Goal: Transaction & Acquisition: Purchase product/service

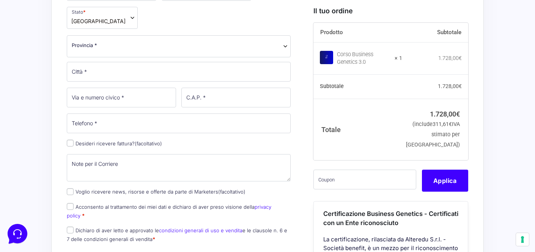
scroll to position [325, 0]
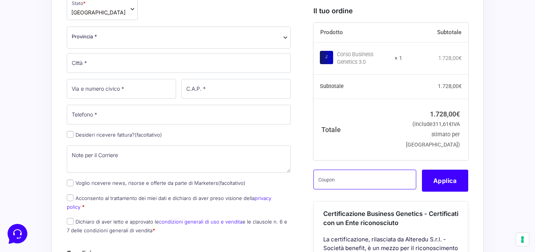
click at [350, 189] on input "text" at bounding box center [364, 179] width 103 height 20
paste input "CLIPRO200BG"
type input "CLIPRO200BG"
click at [437, 204] on div "Prodotto Subtotale Corso Business Genetics 3.0 × 1 1.728,00 € Subtotale 1.728,0…" at bounding box center [390, 187] width 155 height 329
click at [437, 191] on button "Applica" at bounding box center [445, 180] width 46 height 22
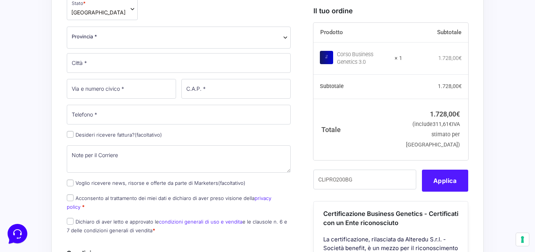
click at [449, 186] on button "Applica" at bounding box center [445, 180] width 46 height 22
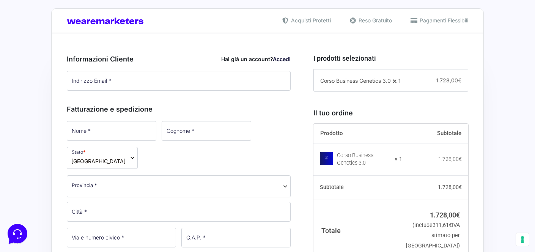
scroll to position [168, 0]
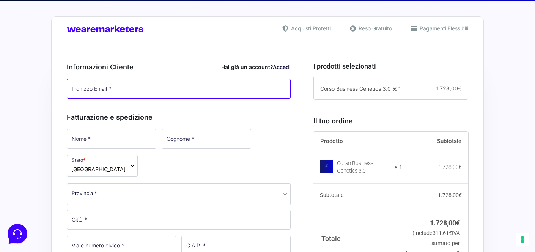
click at [167, 92] on input "Indirizzo Email *" at bounding box center [179, 89] width 224 height 20
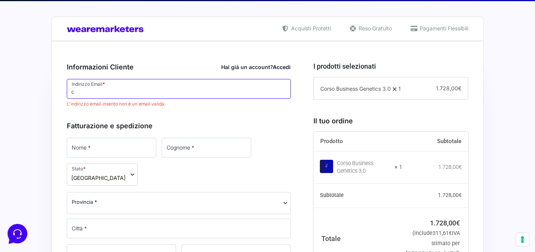
type input "[EMAIL_ADDRESS][DOMAIN_NAME]"
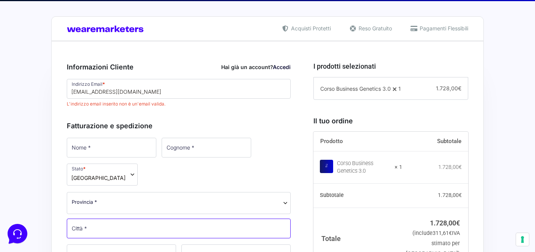
type input "ROma"
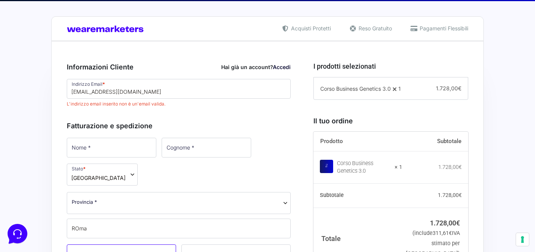
type input "608"
type input "00179"
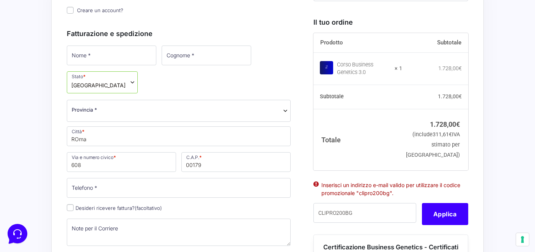
scroll to position [278, 0]
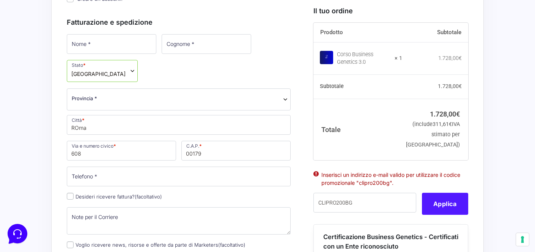
click at [437, 215] on button "Applica" at bounding box center [445, 204] width 46 height 22
click at [444, 215] on button "Applica" at bounding box center [445, 204] width 46 height 22
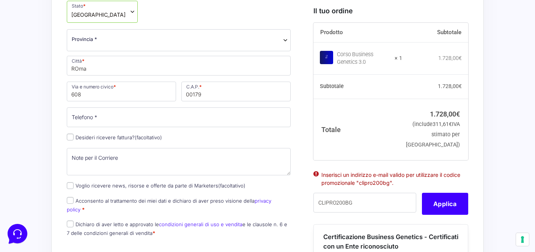
scroll to position [364, 0]
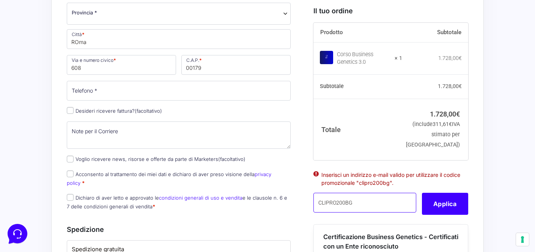
click at [355, 212] on input "CLIPRO200BG" at bounding box center [364, 203] width 103 height 20
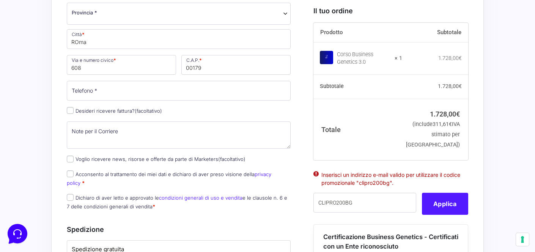
click at [443, 215] on button "Applica" at bounding box center [445, 204] width 46 height 22
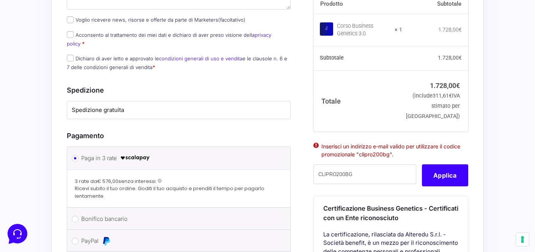
scroll to position [500, 0]
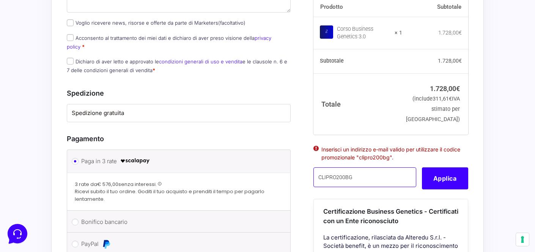
click at [350, 168] on input "CLIPRO200BG" at bounding box center [364, 178] width 103 height 20
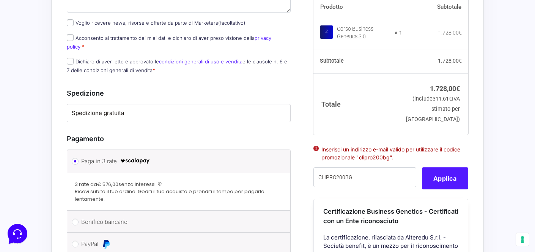
click at [432, 168] on button "Applica" at bounding box center [445, 179] width 46 height 22
click at [433, 168] on button "Applica" at bounding box center [445, 179] width 46 height 22
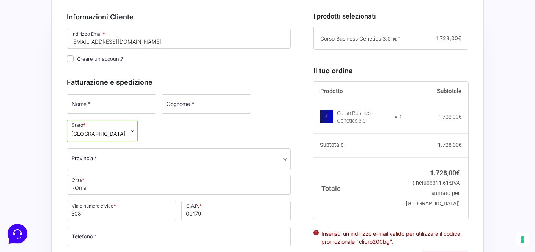
scroll to position [217, 0]
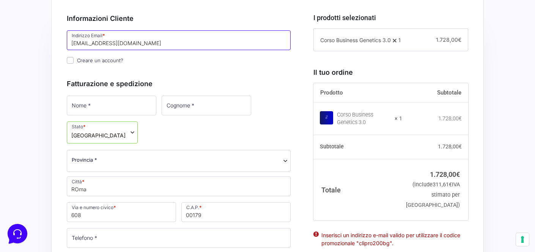
drag, startPoint x: 135, startPoint y: 44, endPoint x: 55, endPoint y: 47, distance: 79.3
type input "[DOMAIN_NAME][EMAIL_ADDRESS][DOMAIN_NAME]"
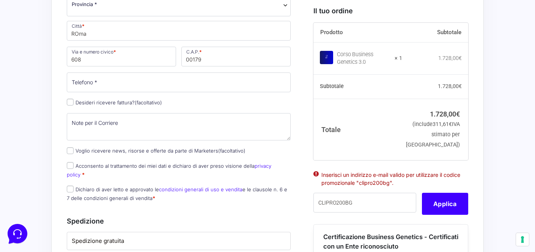
scroll to position [444, 0]
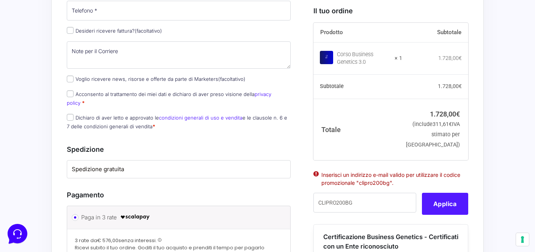
click at [444, 214] on button "Applica" at bounding box center [445, 204] width 46 height 22
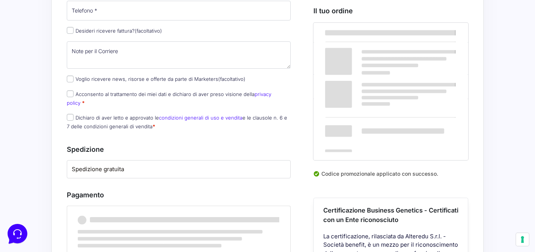
click at [438, 210] on div "Certificazione Business Genetics - Certificati con un Ente riconosciuto" at bounding box center [391, 215] width 154 height 34
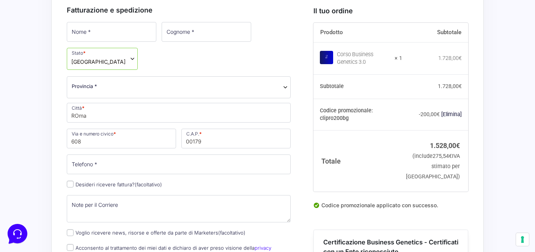
scroll to position [203, 0]
